Goal: Task Accomplishment & Management: Use online tool/utility

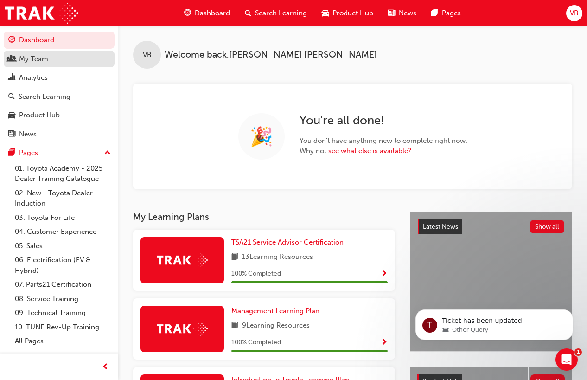
click at [36, 57] on div "My Team" at bounding box center [33, 59] width 29 height 11
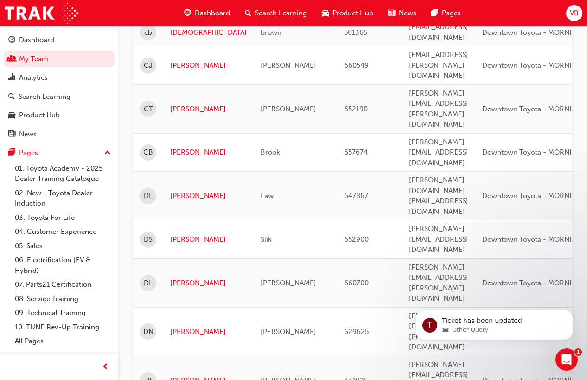
scroll to position [1067, 0]
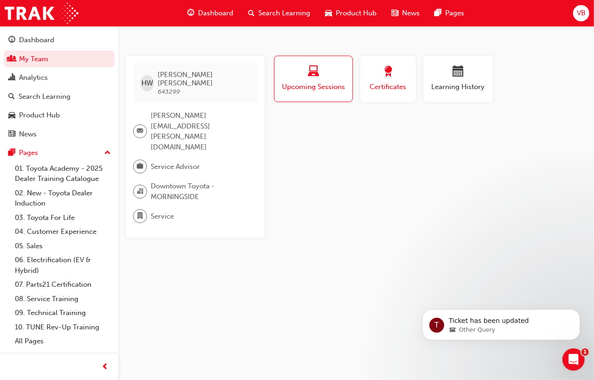
click at [395, 87] on span "Certificates" at bounding box center [388, 87] width 42 height 11
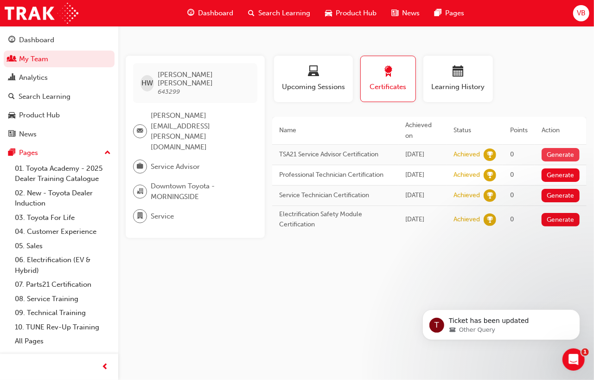
click at [558, 148] on button "Generate" at bounding box center [561, 154] width 38 height 13
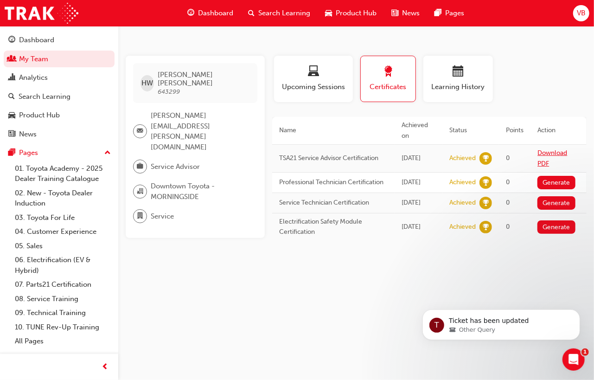
click at [543, 149] on link "Download PDF" at bounding box center [553, 158] width 30 height 19
click at [46, 52] on link "My Team" at bounding box center [59, 59] width 111 height 17
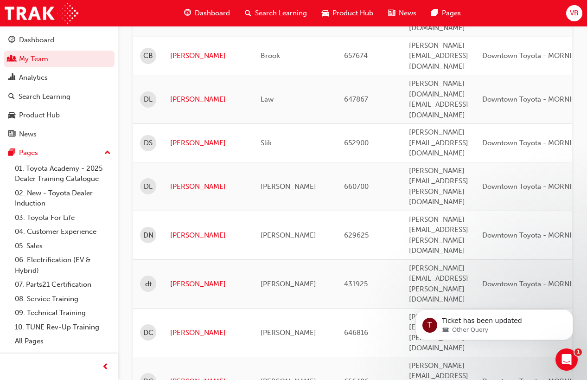
scroll to position [1137, 0]
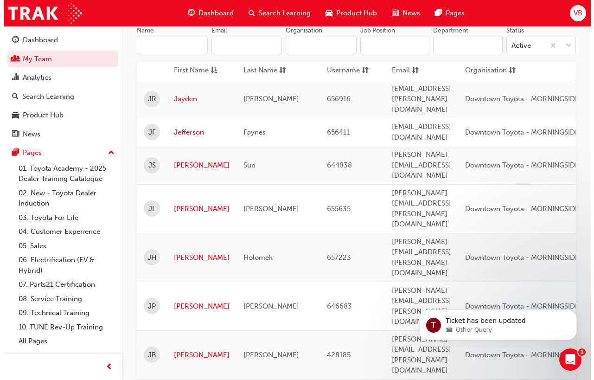
scroll to position [0, 0]
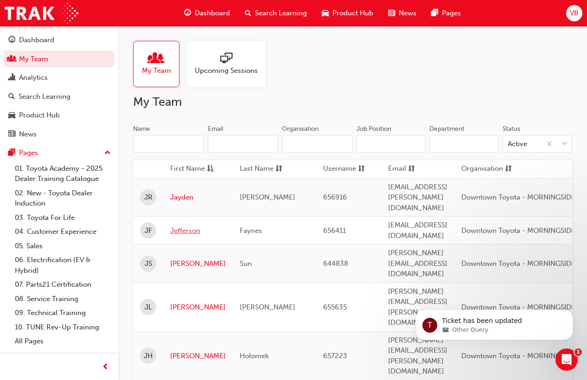
click at [186, 225] on link "Jefferson" at bounding box center [198, 230] width 56 height 11
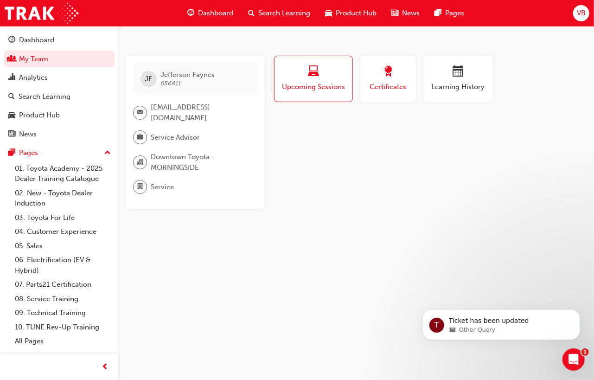
click at [386, 85] on span "Certificates" at bounding box center [388, 87] width 42 height 11
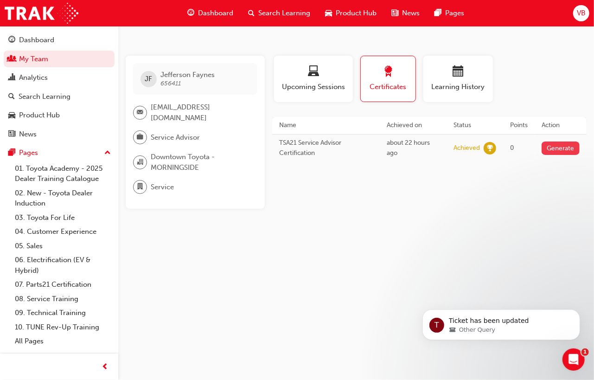
click at [560, 146] on button "Generate" at bounding box center [561, 147] width 38 height 13
click at [545, 139] on link "Download PDF" at bounding box center [553, 148] width 30 height 19
